Goal: Information Seeking & Learning: Learn about a topic

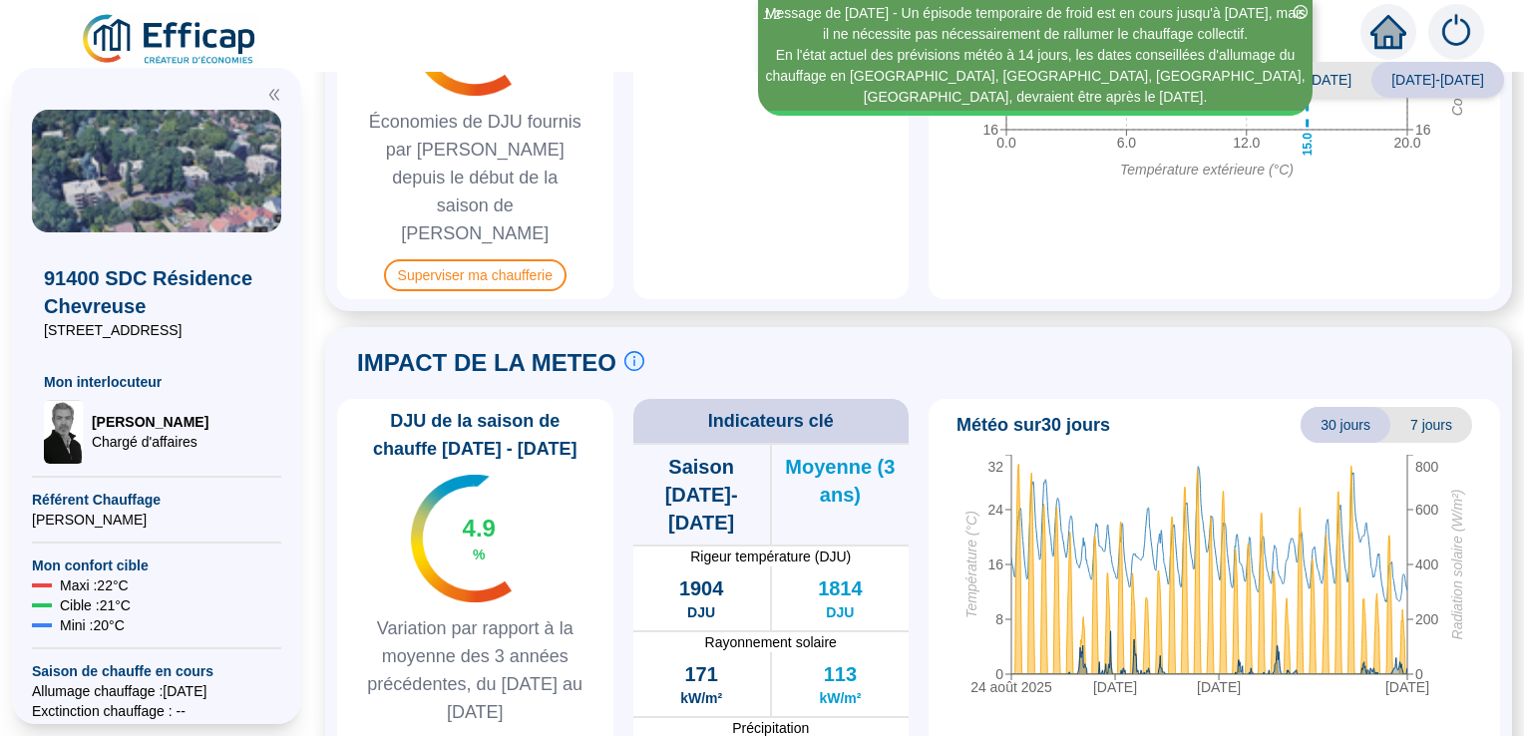
scroll to position [1214, 0]
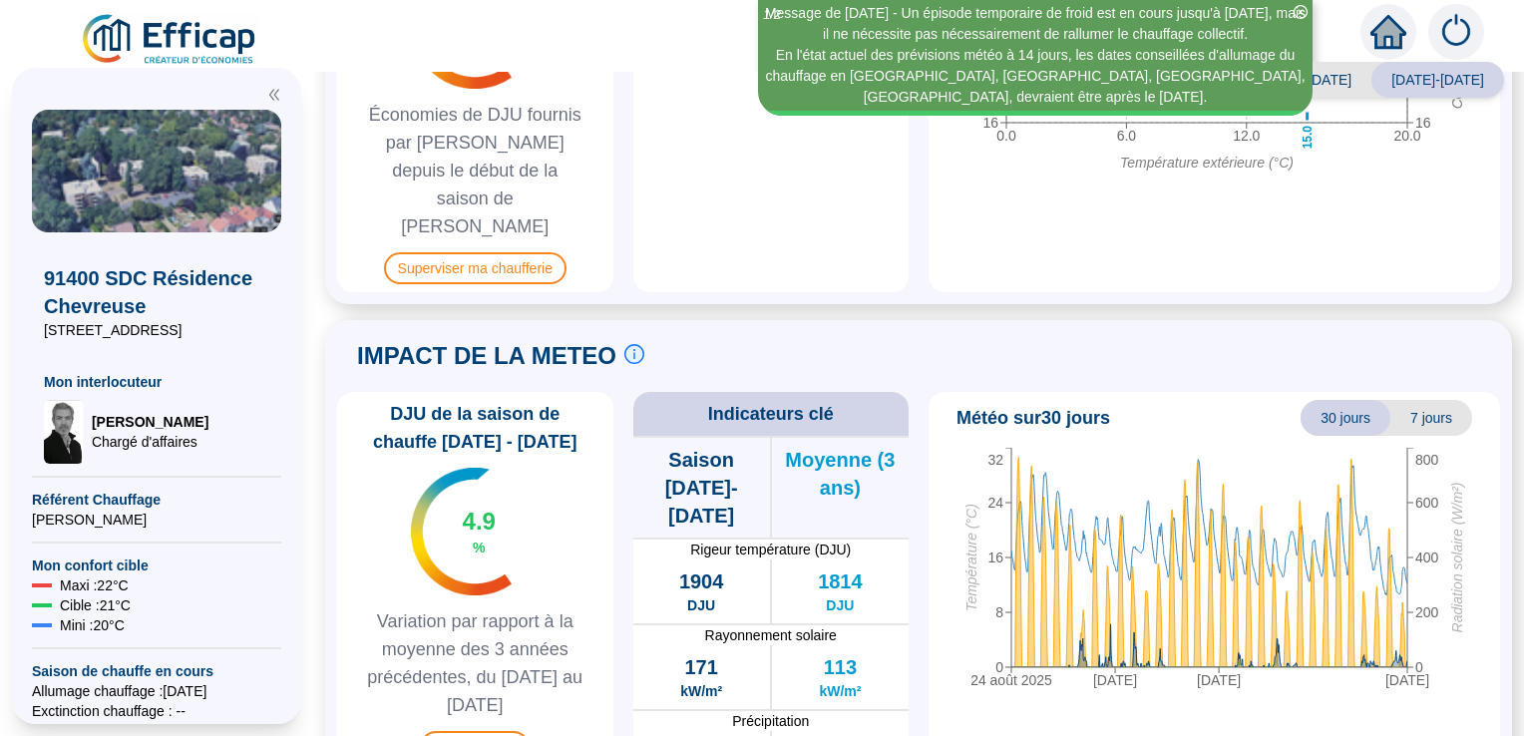
click at [1467, 679] on div "[DATE] [DATE] [DATE] [DATE] 0 8 16 24 32 Température (°C) 0 200 400 600 800 Rad…" at bounding box center [1214, 605] width 556 height 315
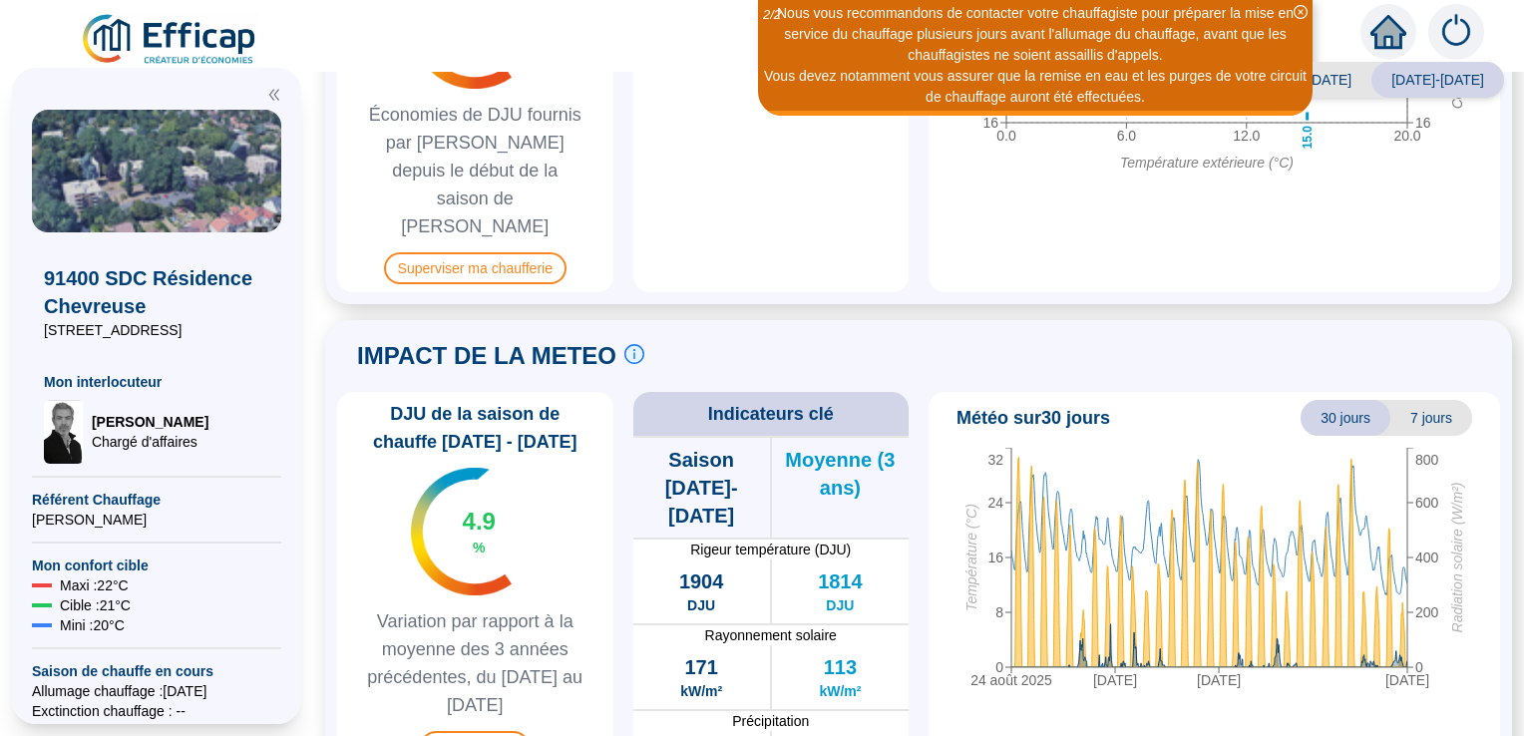
click at [1467, 679] on div "[DATE] [DATE] [DATE] [DATE] 0 8 16 24 32 Température (°C) 0 200 400 600 800 Rad…" at bounding box center [1214, 605] width 556 height 315
click at [1437, 685] on div "[DATE] [DATE] [DATE] [DATE] 0 8 16 24 32 Température (°C) 0 200 400 600 800 Rad…" at bounding box center [1214, 605] width 556 height 315
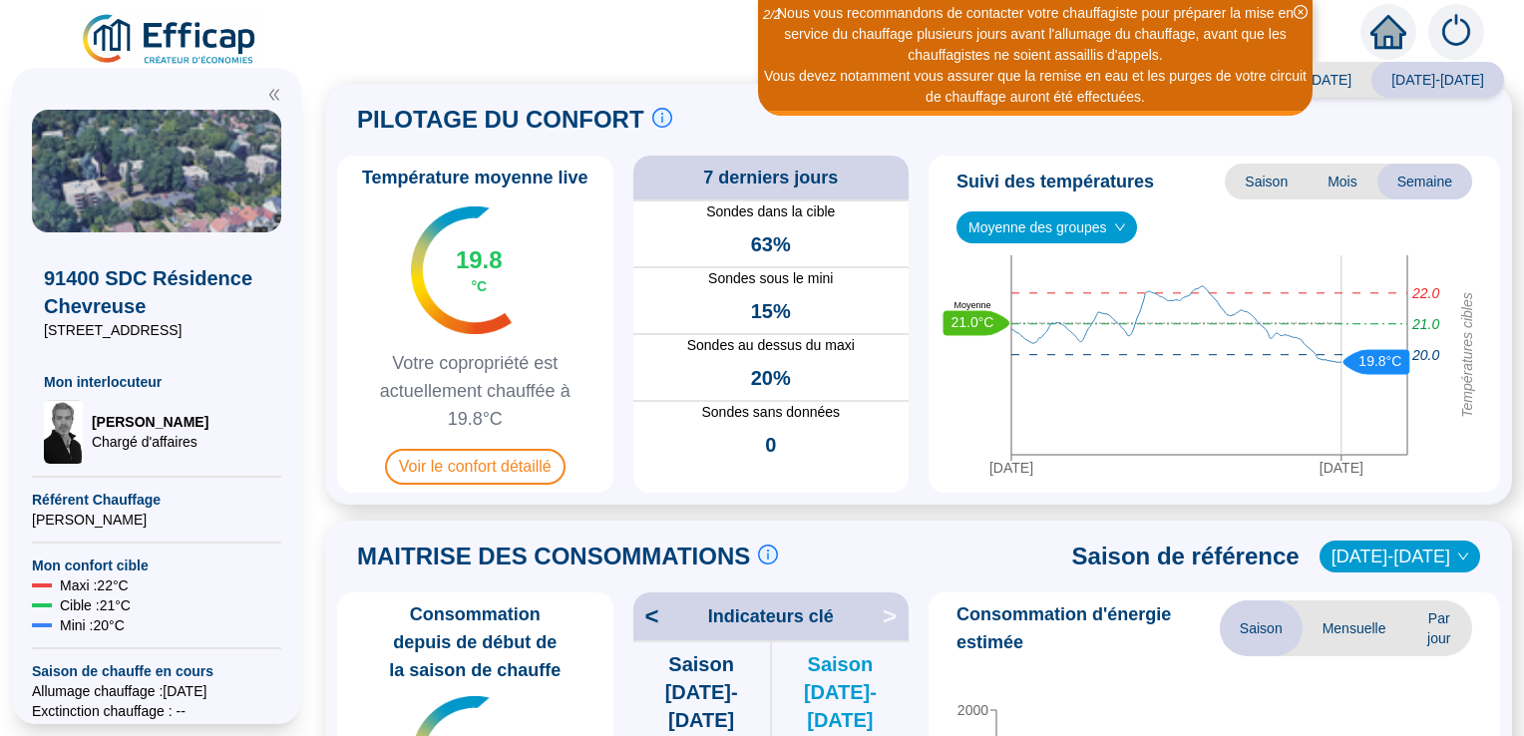
scroll to position [0, 0]
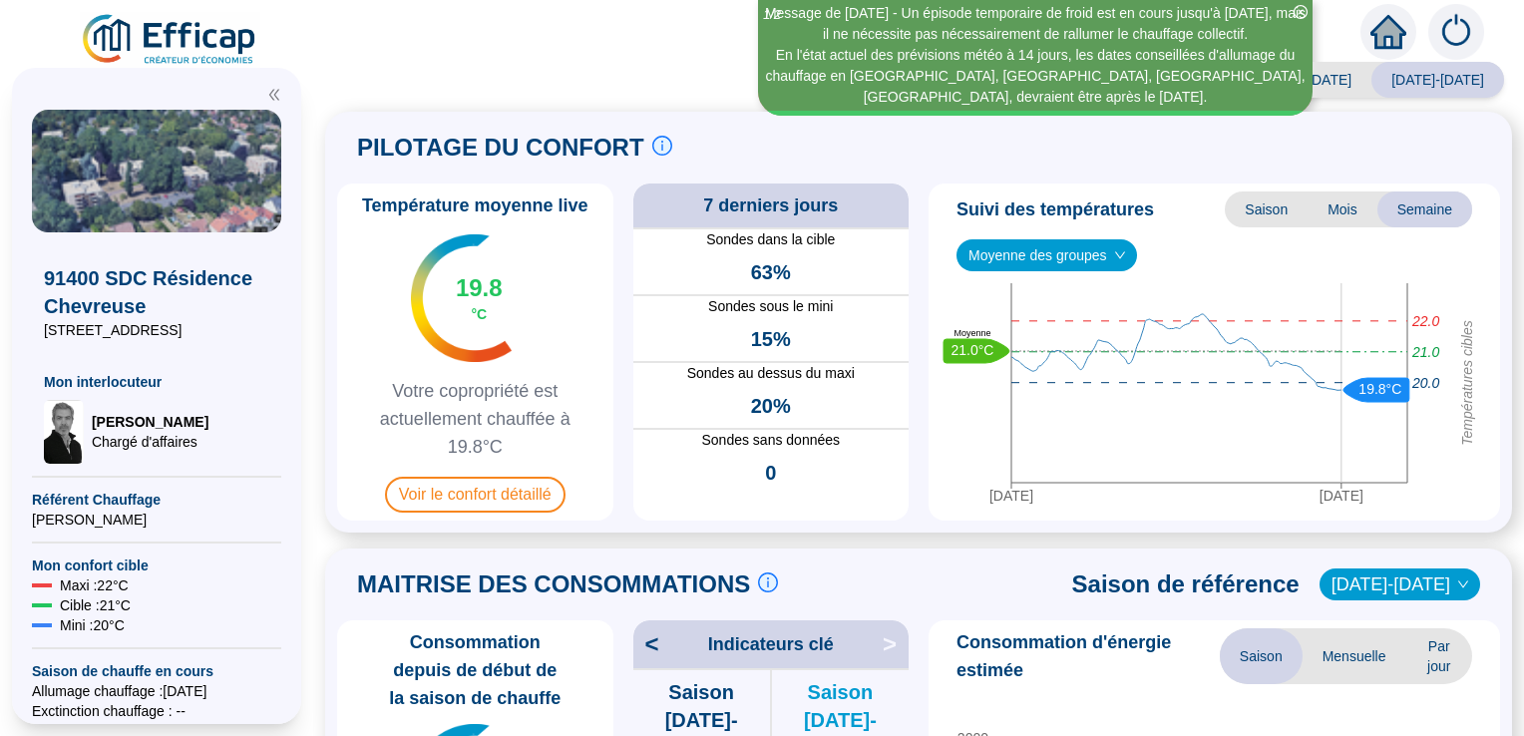
click at [1002, 125] on div "PILOTAGE DU CONFORT Le pilotage du confort est fondamental pour le confort de t…" at bounding box center [918, 148] width 1163 height 48
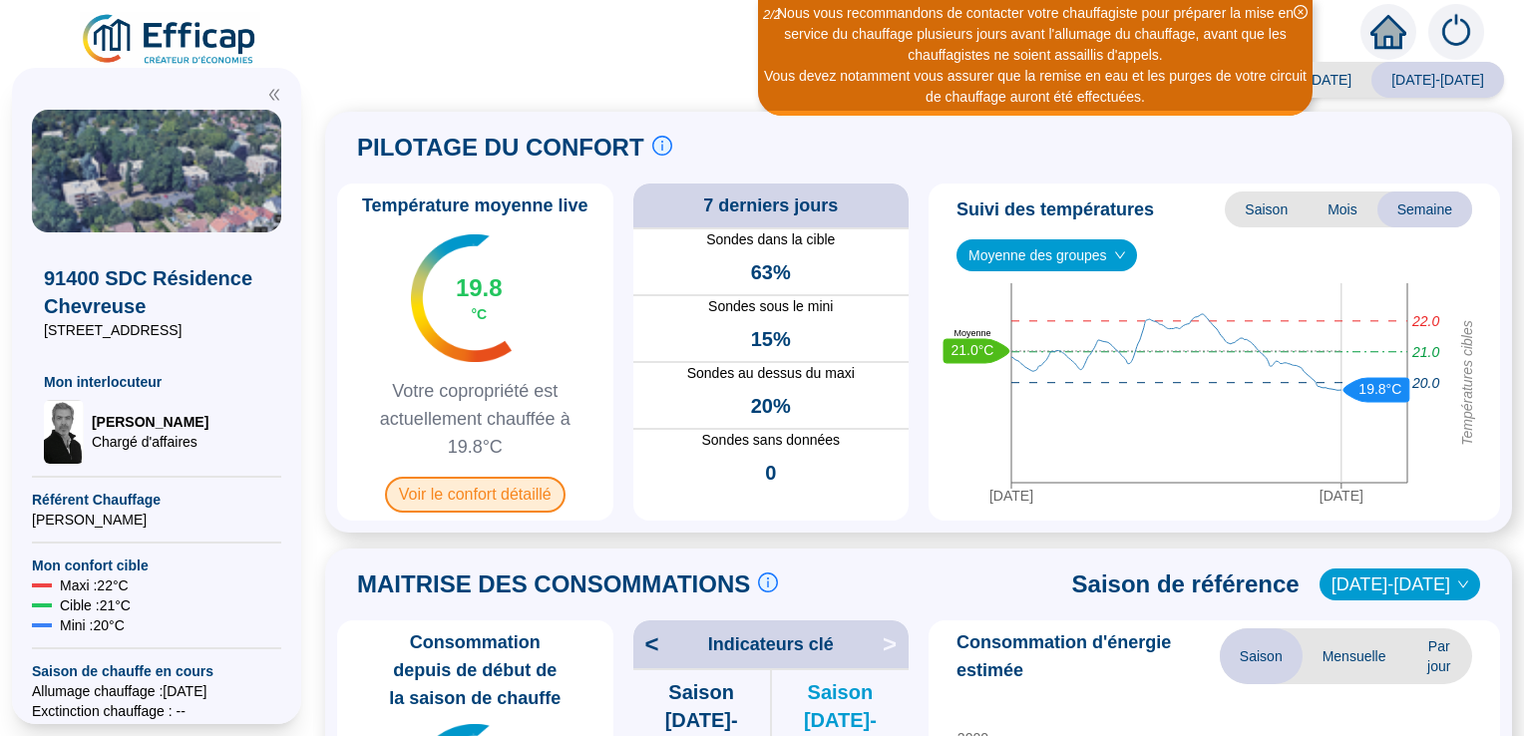
click at [523, 501] on span "Voir le confort détaillé" at bounding box center [475, 495] width 181 height 36
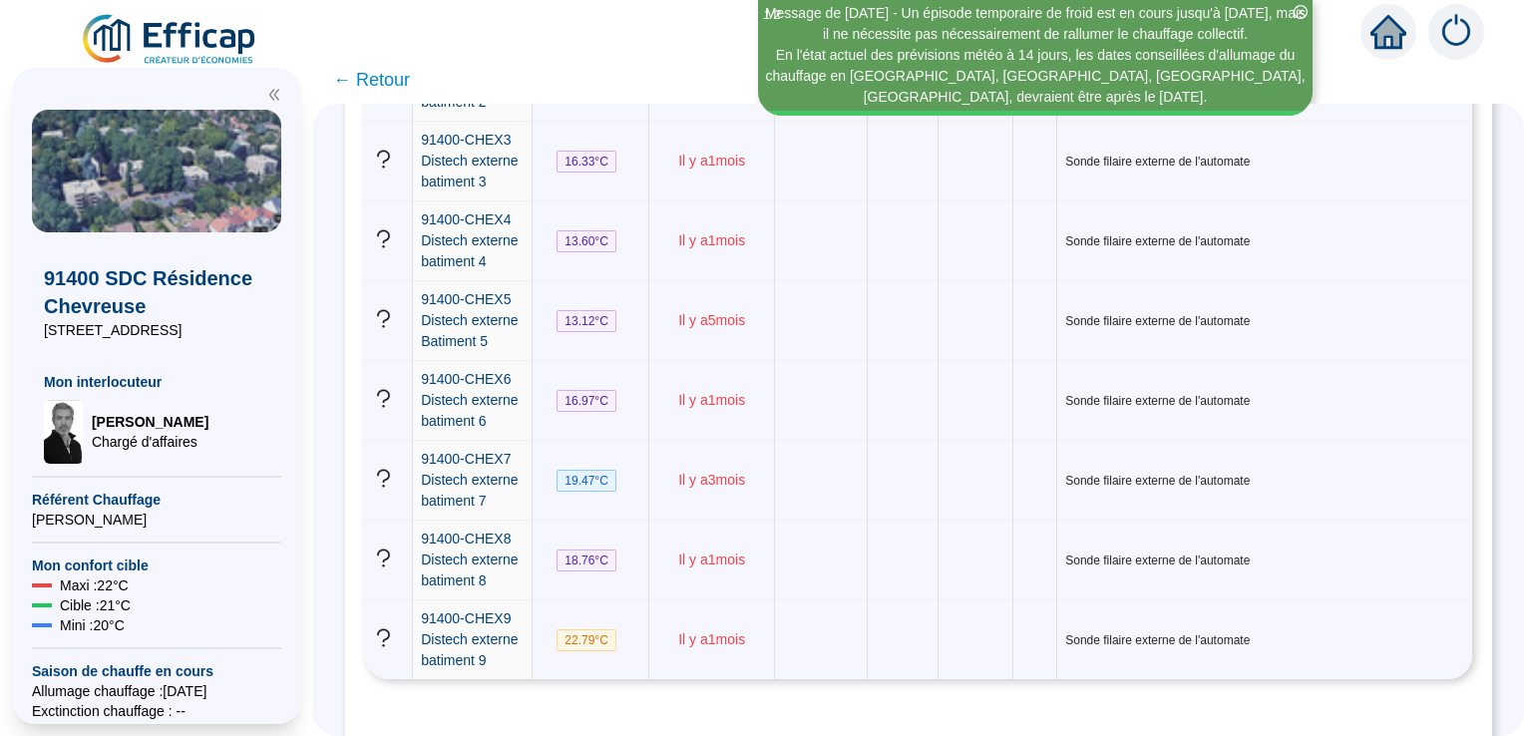
scroll to position [3594, 0]
